Goal: Task Accomplishment & Management: Manage account settings

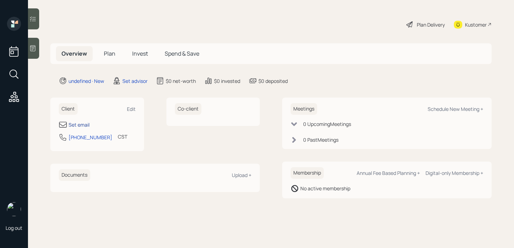
click at [84, 124] on div "Set email" at bounding box center [78, 124] width 21 height 7
select select "America/Chicago"
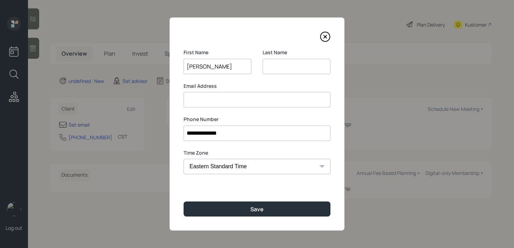
type input "Kimberly"
type input "berk"
type input "b"
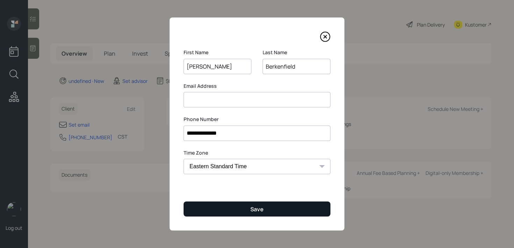
type input "Berkenfield"
click at [256, 208] on div "Save" at bounding box center [256, 209] width 13 height 8
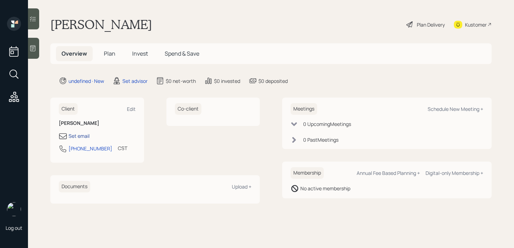
click at [86, 139] on div "Set email" at bounding box center [78, 135] width 21 height 7
select select "America/Chicago"
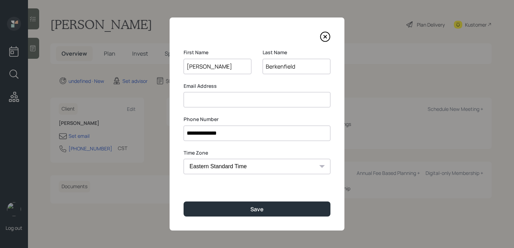
click at [328, 36] on icon at bounding box center [325, 36] width 10 height 10
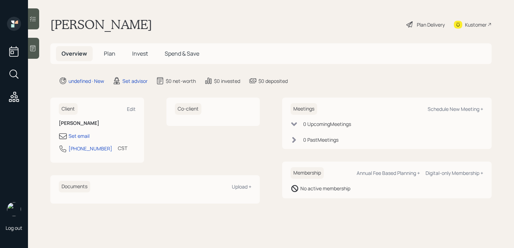
click at [37, 56] on div at bounding box center [33, 48] width 11 height 21
